Goal: Task Accomplishment & Management: Manage account settings

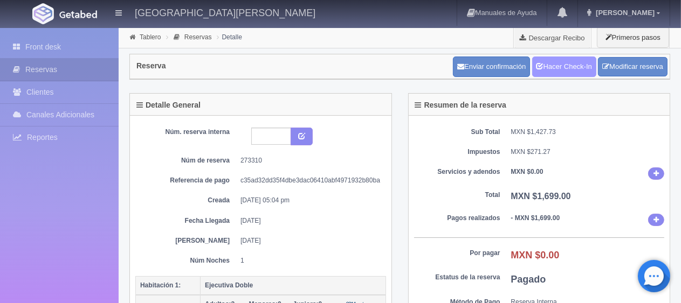
click at [574, 63] on link "Hacer Check-In" at bounding box center [564, 67] width 64 height 20
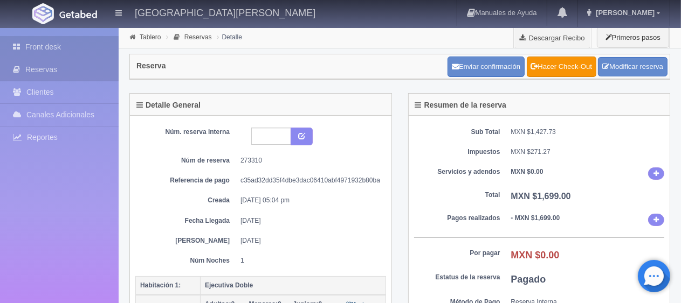
click at [69, 48] on link "Front desk" at bounding box center [59, 47] width 119 height 22
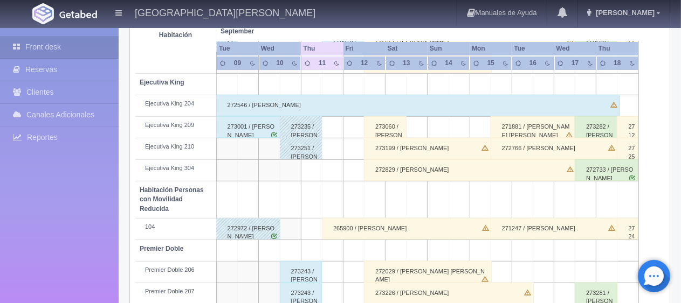
scroll to position [574, 0]
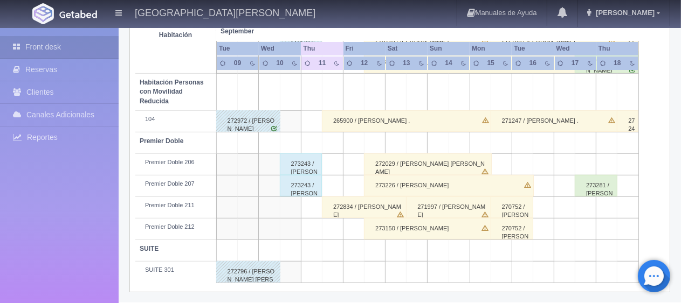
click at [395, 118] on div "265900 / [PERSON_NAME] ." at bounding box center [407, 121] width 170 height 22
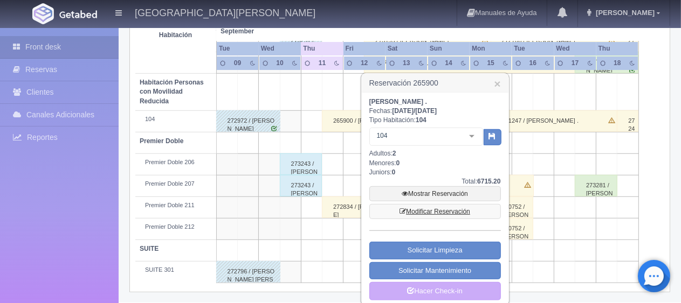
click at [419, 212] on link "Modificar Reservación" at bounding box center [434, 211] width 131 height 15
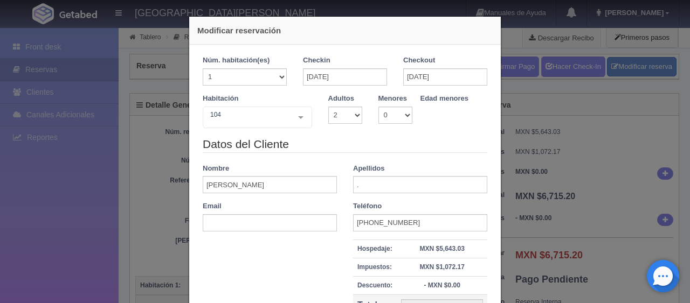
select select "2"
click at [362, 77] on input "[DATE]" at bounding box center [345, 76] width 84 height 17
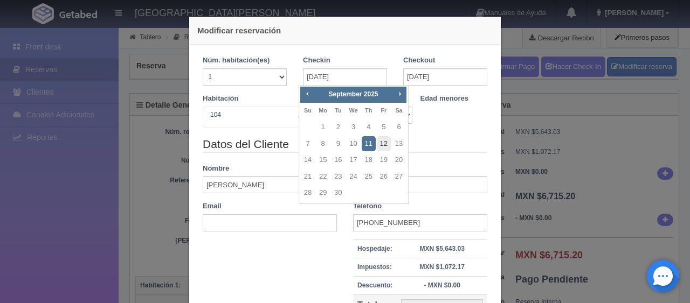
click at [384, 145] on link "12" at bounding box center [384, 144] width 14 height 16
type input "[DATE]"
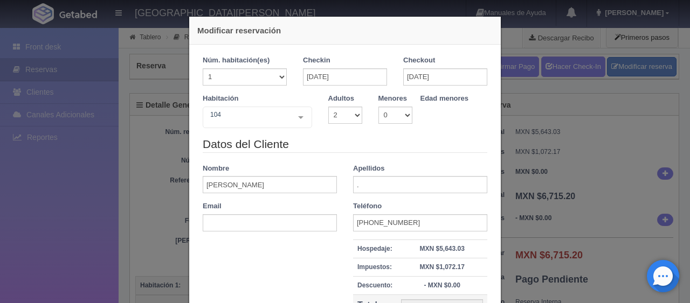
checkbox input "false"
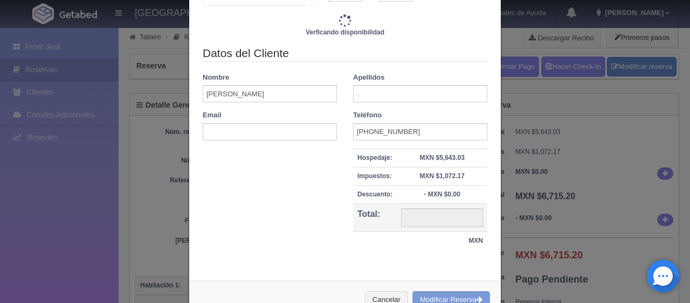
type input "4647.00"
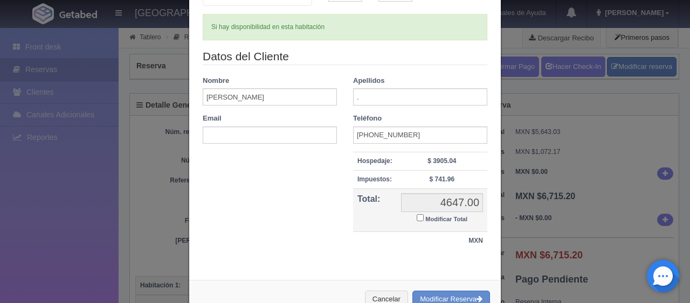
click at [442, 217] on small "Modificar Total" at bounding box center [446, 219] width 42 height 6
click at [424, 217] on input "Modificar Total" at bounding box center [419, 217] width 7 height 7
checkbox input "true"
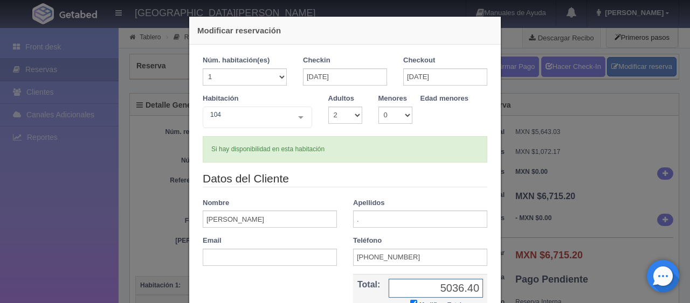
scroll to position [116, 0]
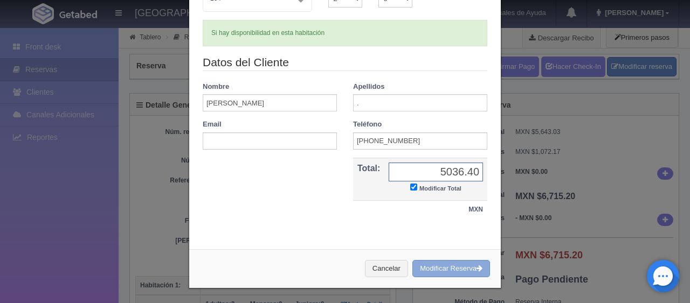
type input "5036.40"
click at [433, 268] on button "Modificar Reserva" at bounding box center [451, 269] width 78 height 18
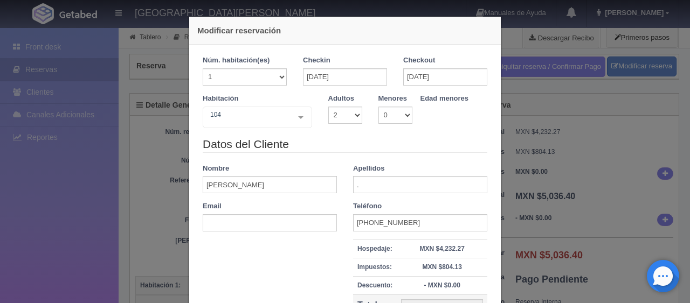
select select "2"
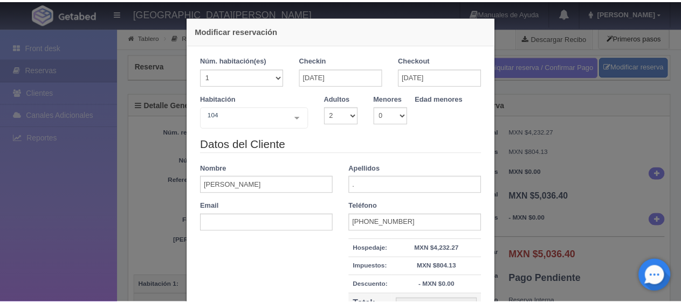
scroll to position [122, 0]
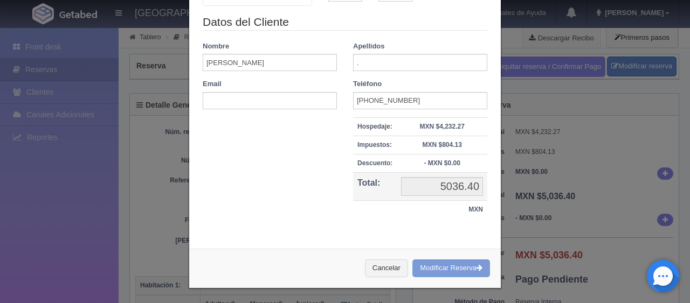
drag, startPoint x: 542, startPoint y: 199, endPoint x: 522, endPoint y: 217, distance: 26.7
click at [542, 200] on div "Modificar reservación Núm. habitación(es) 1 2 3 4 5 6 7 8 9 10 11 12 13 14 15 1…" at bounding box center [345, 151] width 690 height 303
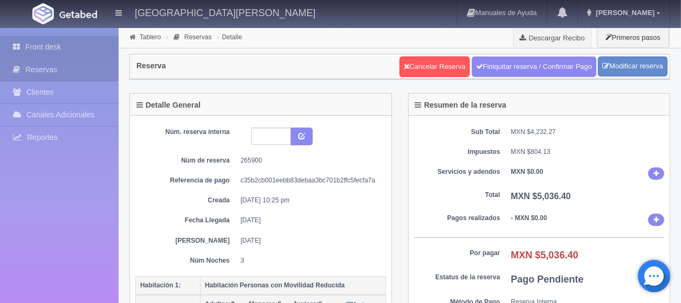
click at [82, 49] on link "Front desk" at bounding box center [59, 47] width 119 height 22
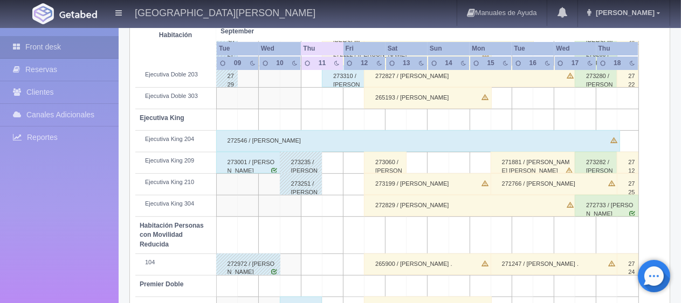
scroll to position [574, 0]
